Goal: Task Accomplishment & Management: Use online tool/utility

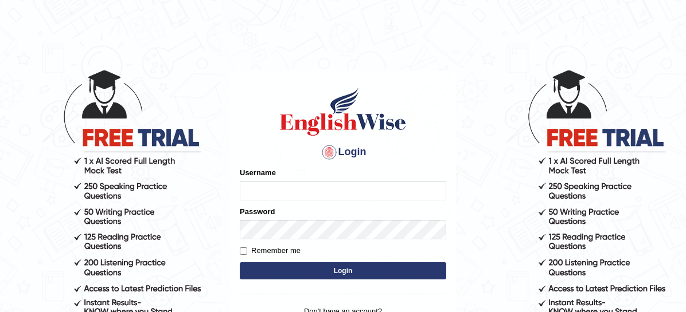
type input "mmr25"
drag, startPoint x: 0, startPoint y: 0, endPoint x: 357, endPoint y: 269, distance: 447.5
click at [357, 270] on button "Login" at bounding box center [343, 271] width 206 height 17
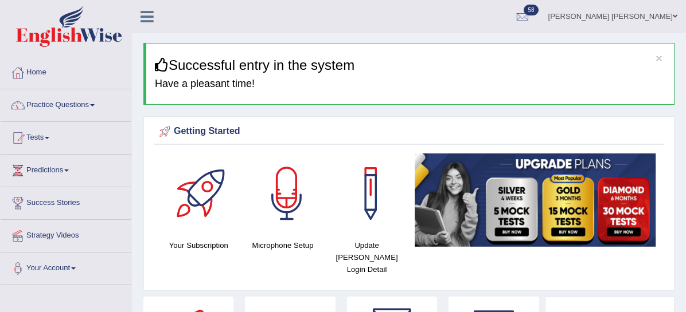
click at [53, 139] on link "Tests" at bounding box center [66, 136] width 131 height 29
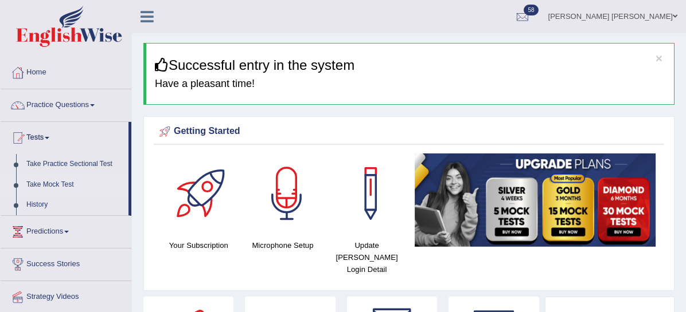
click at [50, 186] on link "Take Mock Test" at bounding box center [74, 185] width 107 height 21
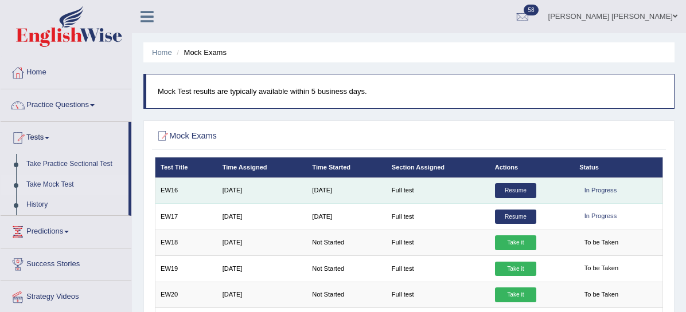
click at [520, 192] on link "Resume" at bounding box center [515, 190] width 41 height 15
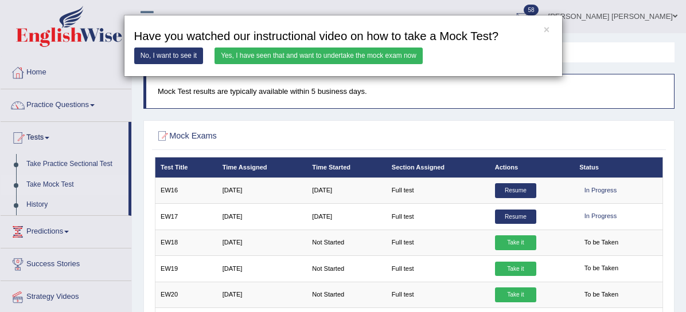
click at [328, 49] on link "Yes, I have seen that and want to undertake the mock exam now" at bounding box center [318, 56] width 208 height 17
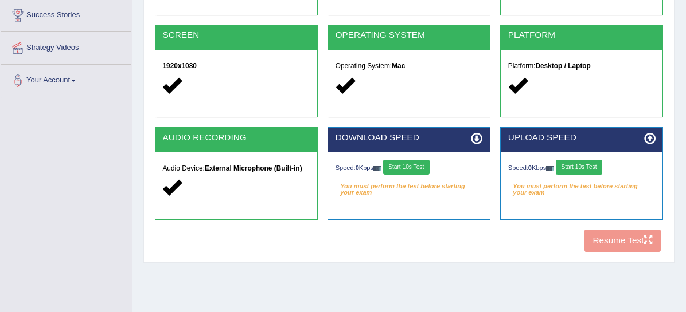
click at [407, 167] on button "Start 10s Test" at bounding box center [406, 167] width 46 height 15
click at [587, 170] on button "Start 10s Test" at bounding box center [579, 167] width 46 height 15
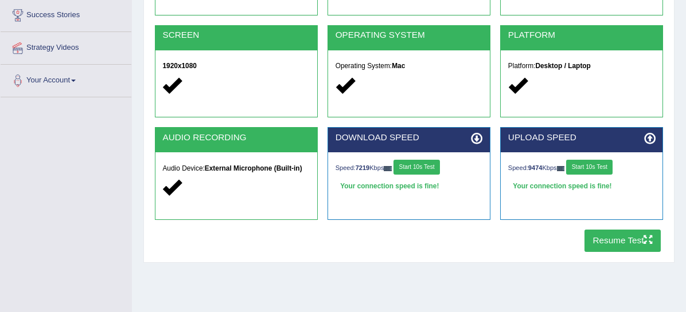
click at [611, 242] on button "Resume Test" at bounding box center [622, 241] width 76 height 22
